Goal: Information Seeking & Learning: Learn about a topic

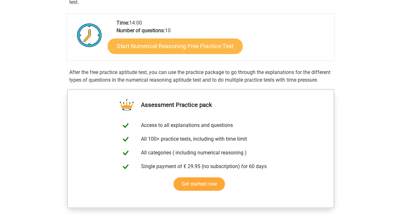
scroll to position [143, 0]
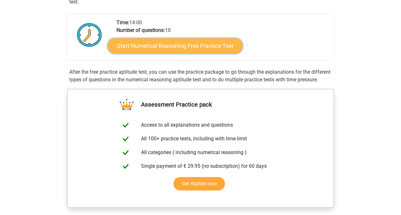
click at [161, 50] on link "Start Numerical Reasoning Free Practice Test" at bounding box center [175, 45] width 135 height 15
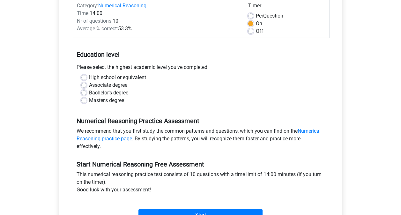
scroll to position [87, 0]
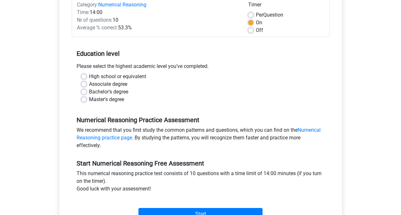
click at [89, 92] on label "Bachelor's degree" at bounding box center [108, 92] width 39 height 8
click at [83, 92] on input "Bachelor's degree" at bounding box center [83, 91] width 5 height 6
radio input "true"
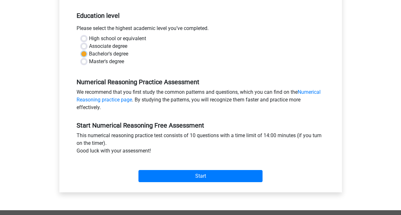
scroll to position [126, 0]
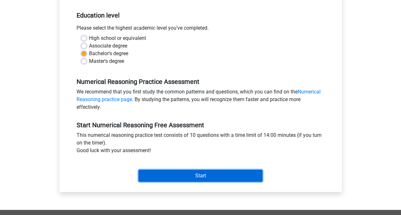
click at [191, 177] on input "Start" at bounding box center [201, 176] width 124 height 12
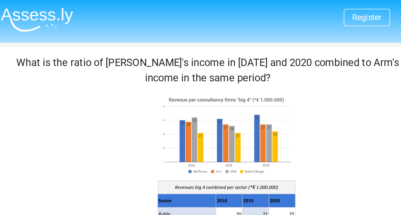
click at [193, 88] on image at bounding box center [200, 85] width 86 height 53
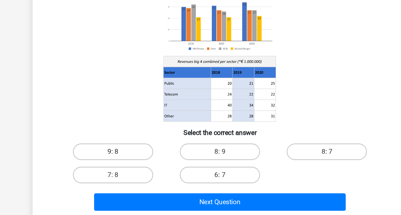
scroll to position [20, 0]
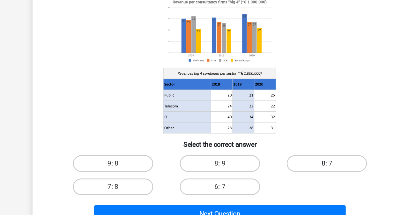
click at [297, 164] on label "8: 7" at bounding box center [283, 166] width 62 height 13
click at [287, 167] on input "8: 7" at bounding box center [285, 169] width 4 height 4
radio input "true"
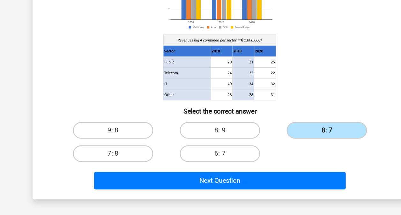
scroll to position [37, 0]
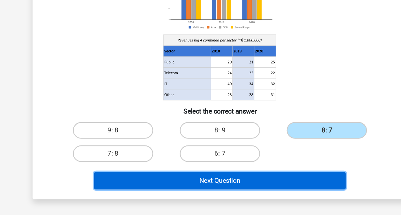
click at [259, 185] on button "Next Question" at bounding box center [200, 188] width 193 height 13
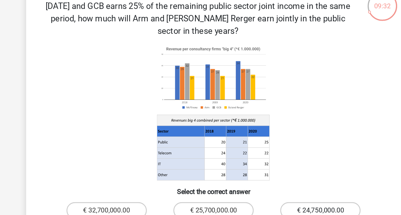
scroll to position [43, 0]
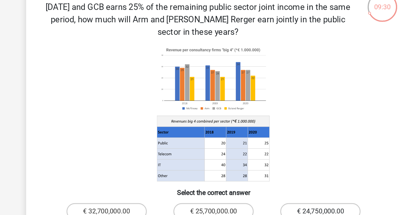
click at [272, 157] on label "€ 24,750,000.00" at bounding box center [283, 163] width 62 height 13
click at [283, 163] on input "€ 24,750,000.00" at bounding box center [285, 165] width 4 height 4
radio input "true"
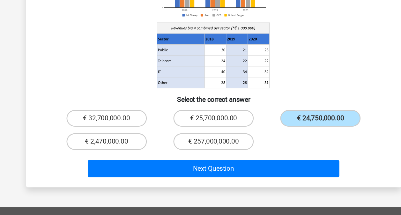
scroll to position [73, 0]
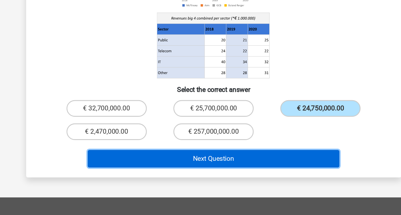
click at [236, 165] on button "Next Question" at bounding box center [200, 171] width 193 height 13
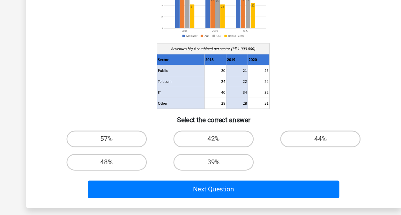
scroll to position [30, 0]
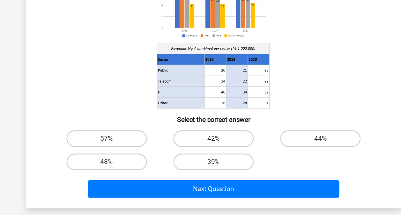
click at [150, 174] on div "48%" at bounding box center [118, 174] width 77 height 13
click at [140, 175] on label "48%" at bounding box center [119, 174] width 62 height 13
click at [123, 175] on input "48%" at bounding box center [120, 176] width 4 height 4
radio input "true"
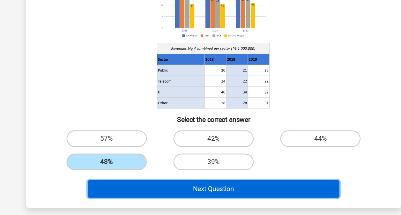
click at [154, 191] on button "Next Question" at bounding box center [200, 194] width 193 height 13
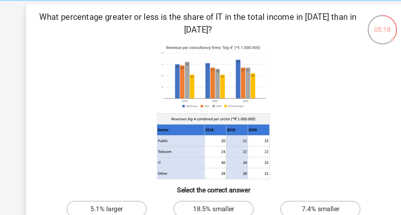
scroll to position [25, 0]
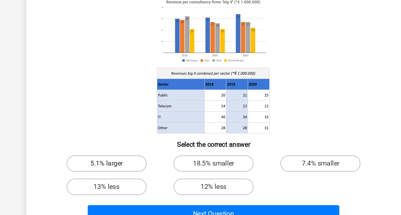
click at [125, 159] on label "5.1% larger" at bounding box center [119, 162] width 62 height 13
click at [123, 162] on input "5.1% larger" at bounding box center [120, 164] width 4 height 4
radio input "true"
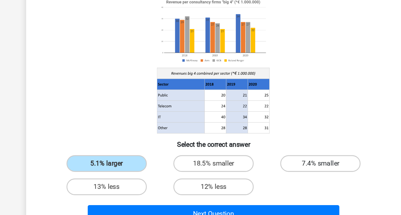
click at [278, 166] on label "7.4% smaller" at bounding box center [283, 162] width 62 height 13
click at [283, 166] on input "7.4% smaller" at bounding box center [285, 164] width 4 height 4
radio input "true"
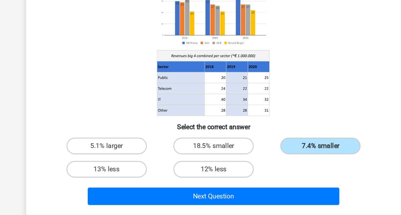
scroll to position [38, 0]
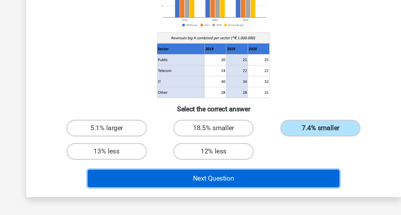
click at [214, 186] on button "Next Question" at bounding box center [200, 186] width 193 height 13
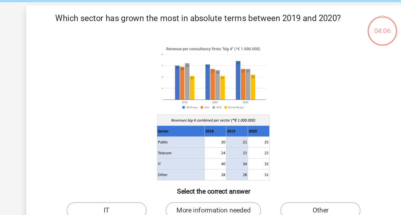
scroll to position [24, 0]
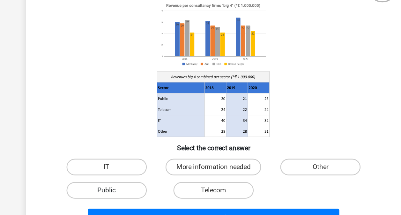
click at [136, 184] on label "Public" at bounding box center [119, 181] width 62 height 13
click at [123, 184] on input "Public" at bounding box center [120, 183] width 4 height 4
radio input "true"
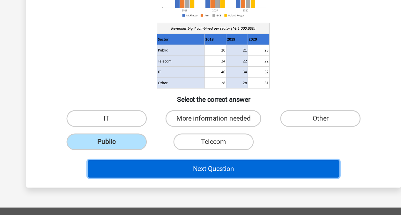
click at [153, 181] on button "Next Question" at bounding box center [200, 179] width 193 height 13
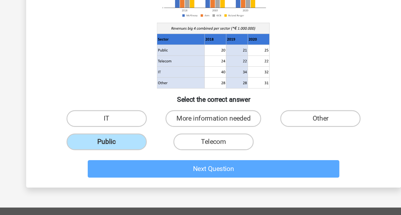
scroll to position [29, 0]
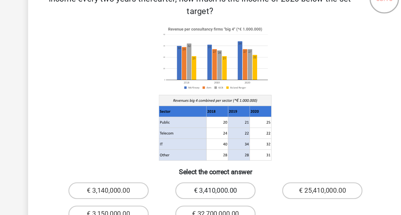
click at [182, 161] on label "€ 3,410,000.00" at bounding box center [201, 167] width 62 height 13
click at [200, 167] on input "€ 3,410,000.00" at bounding box center [202, 169] width 4 height 4
radio input "true"
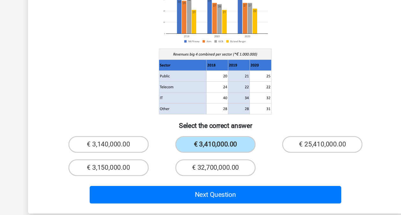
scroll to position [35, 0]
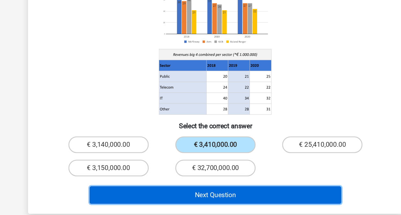
click at [227, 193] on button "Next Question" at bounding box center [200, 199] width 193 height 13
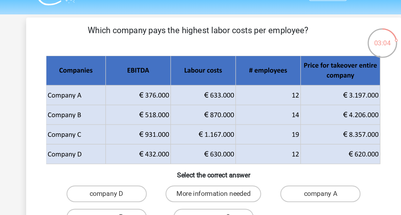
scroll to position [16, 0]
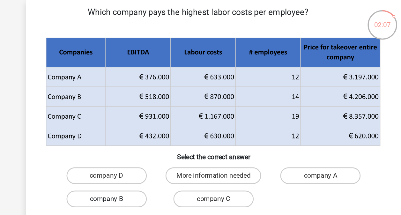
click at [130, 163] on label "company B" at bounding box center [119, 167] width 62 height 13
click at [123, 167] on input "company B" at bounding box center [120, 169] width 4 height 4
radio input "true"
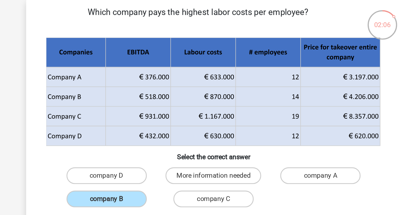
scroll to position [59, 0]
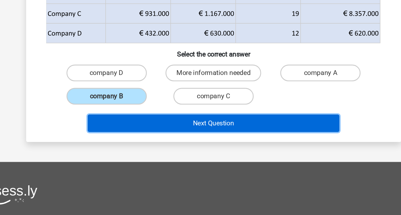
click at [154, 144] on button "Next Question" at bounding box center [200, 144] width 193 height 13
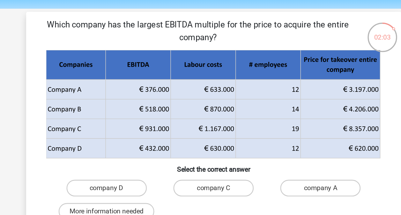
scroll to position [20, 0]
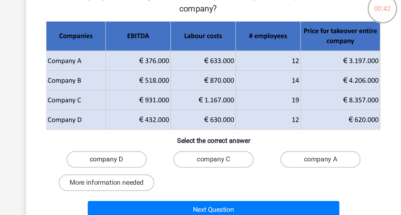
click at [139, 146] on label "company D" at bounding box center [119, 144] width 62 height 13
click at [123, 146] on input "company D" at bounding box center [120, 146] width 4 height 4
radio input "true"
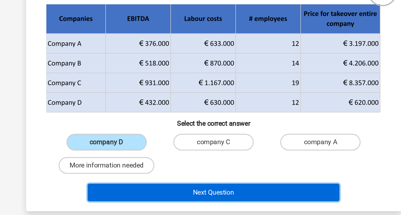
click at [165, 177] on button "Next Question" at bounding box center [200, 182] width 193 height 13
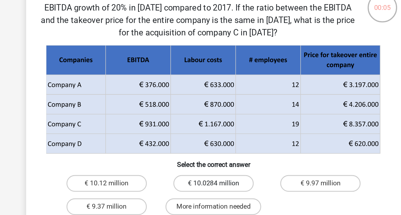
click at [186, 165] on label "€ 10.0284 million" at bounding box center [201, 163] width 62 height 13
click at [200, 165] on input "€ 10.0284 million" at bounding box center [202, 165] width 4 height 4
radio input "true"
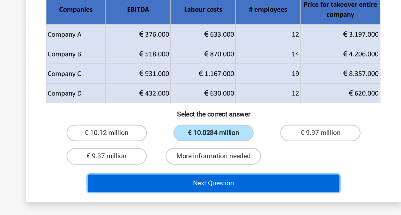
click at [186, 192] on button "Next Question" at bounding box center [200, 190] width 193 height 13
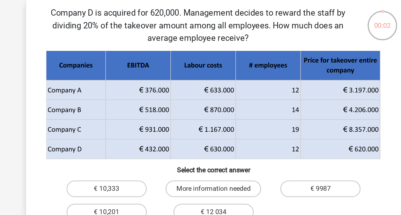
scroll to position [29, 0]
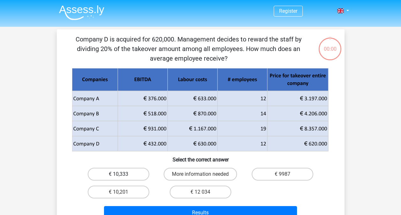
scroll to position [29, 0]
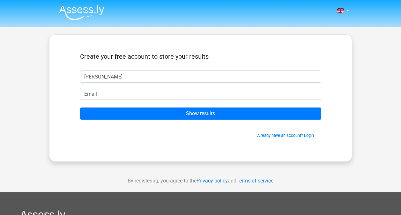
type input "Jonathan"
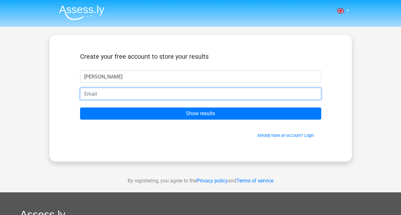
click at [117, 96] on input "email" at bounding box center [200, 94] width 241 height 12
type input "jonno.x.proud@gmail.com"
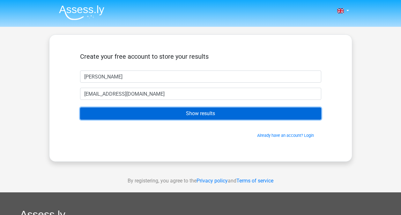
click at [115, 115] on input "Show results" at bounding box center [200, 114] width 241 height 12
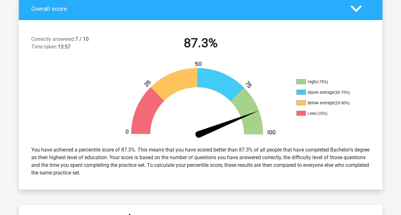
scroll to position [142, 0]
